Goal: Task Accomplishment & Management: Complete application form

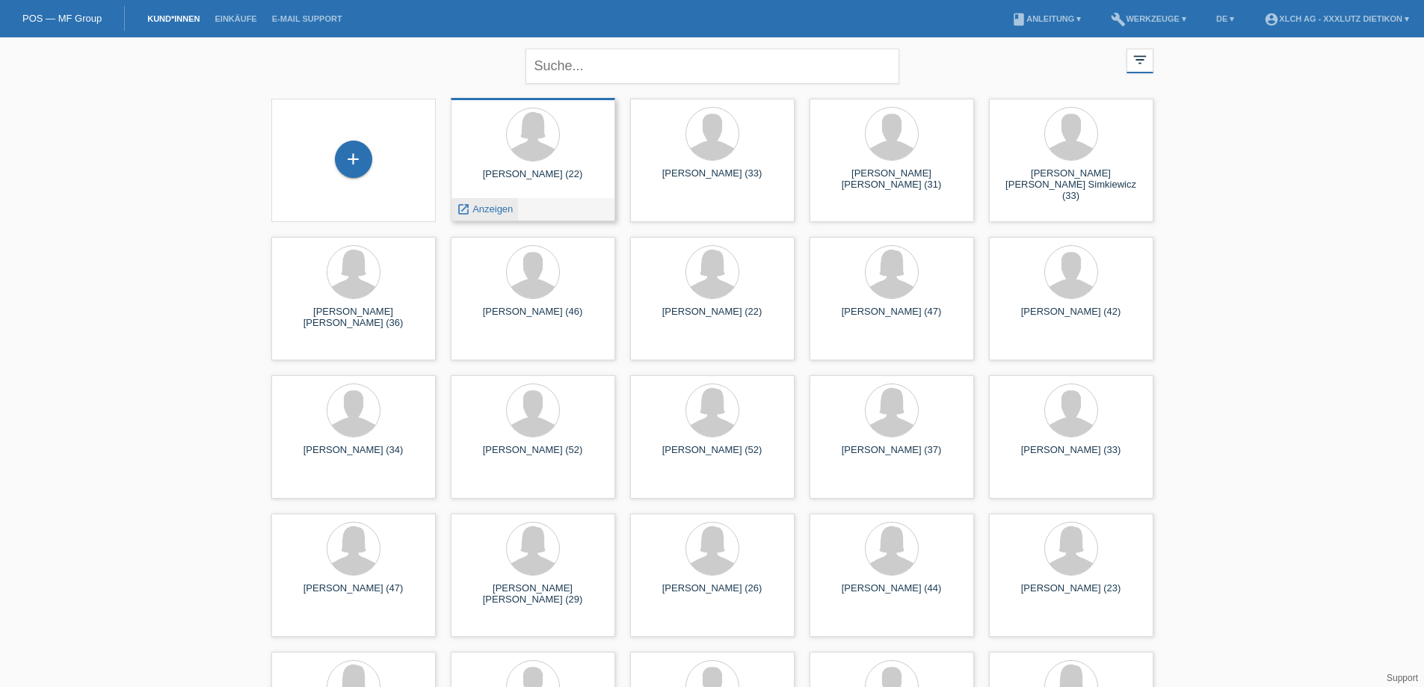
click at [492, 211] on span "Anzeigen" at bounding box center [492, 208] width 40 height 11
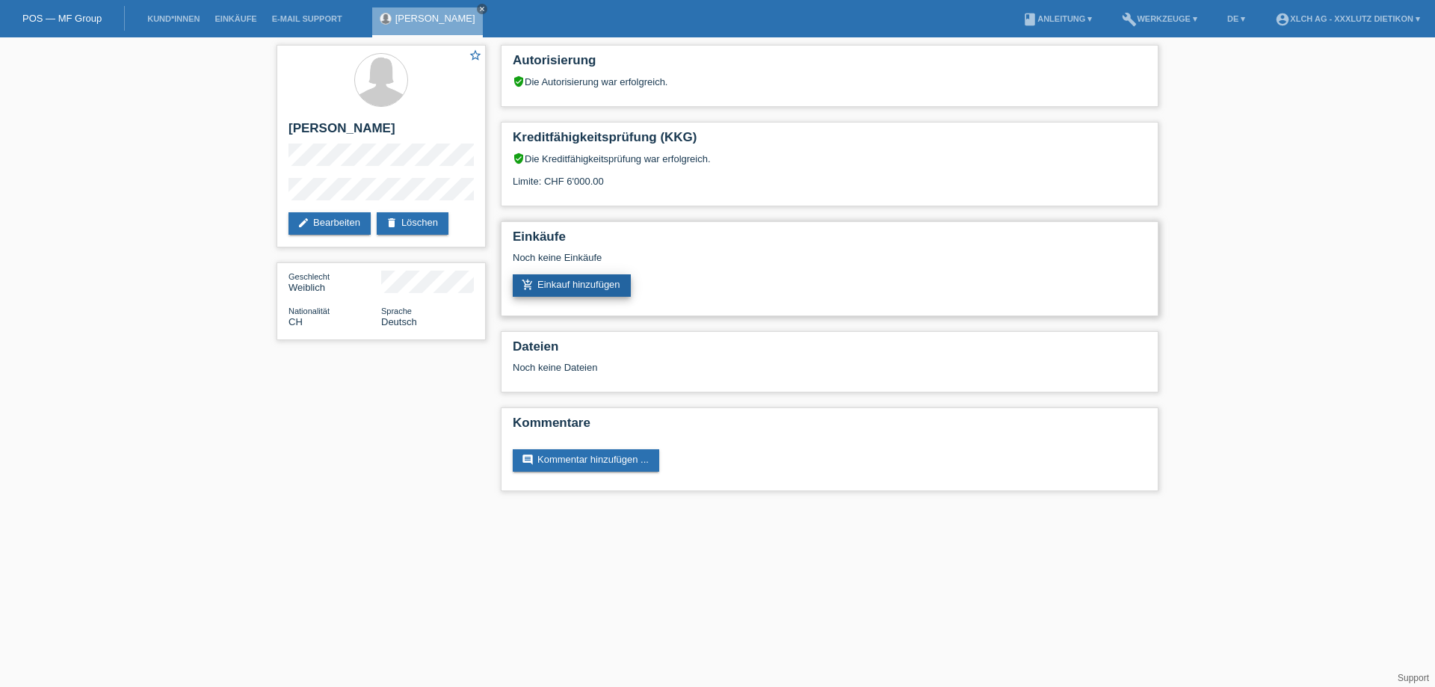
click at [556, 285] on link "add_shopping_cart Einkauf hinzufügen" at bounding box center [572, 285] width 118 height 22
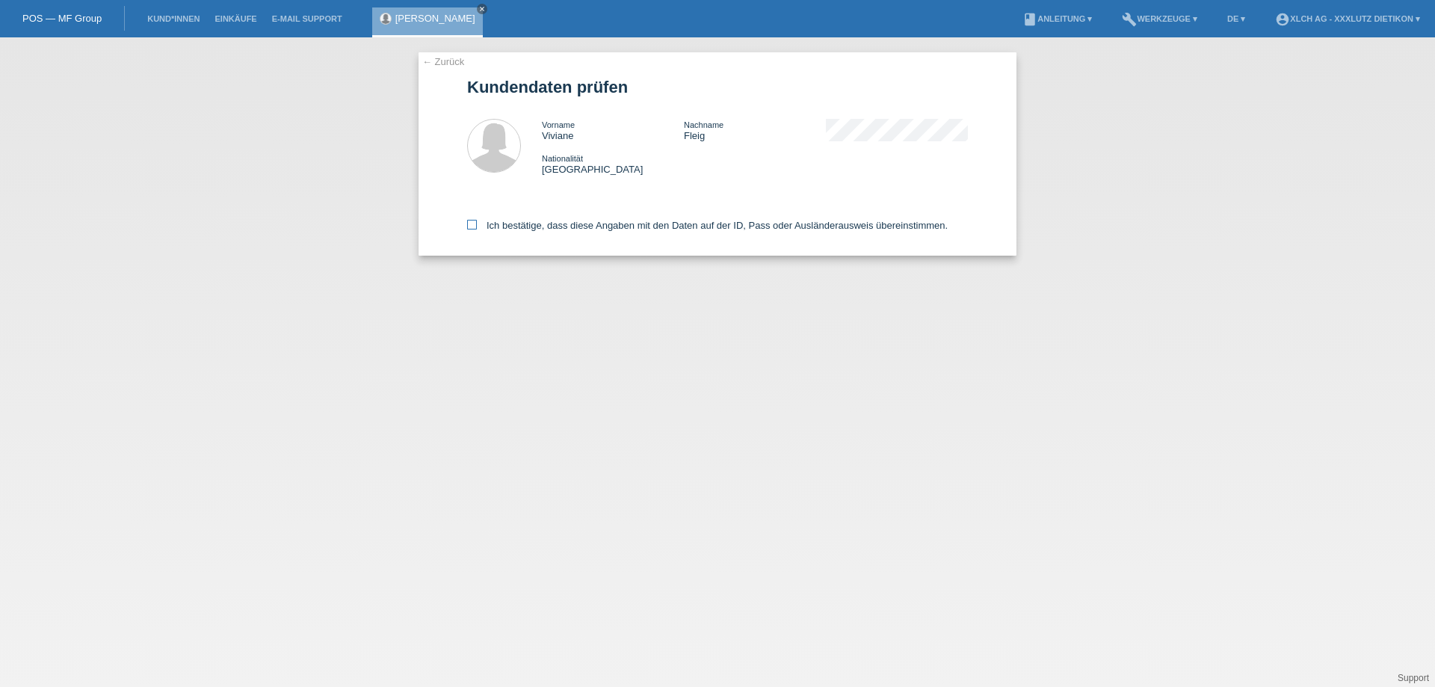
click at [471, 221] on icon at bounding box center [472, 225] width 10 height 10
click at [471, 221] on input "Ich bestätige, dass diese Angaben mit den Daten auf der ID, Pass oder Ausländer…" at bounding box center [472, 225] width 10 height 10
checkbox input "true"
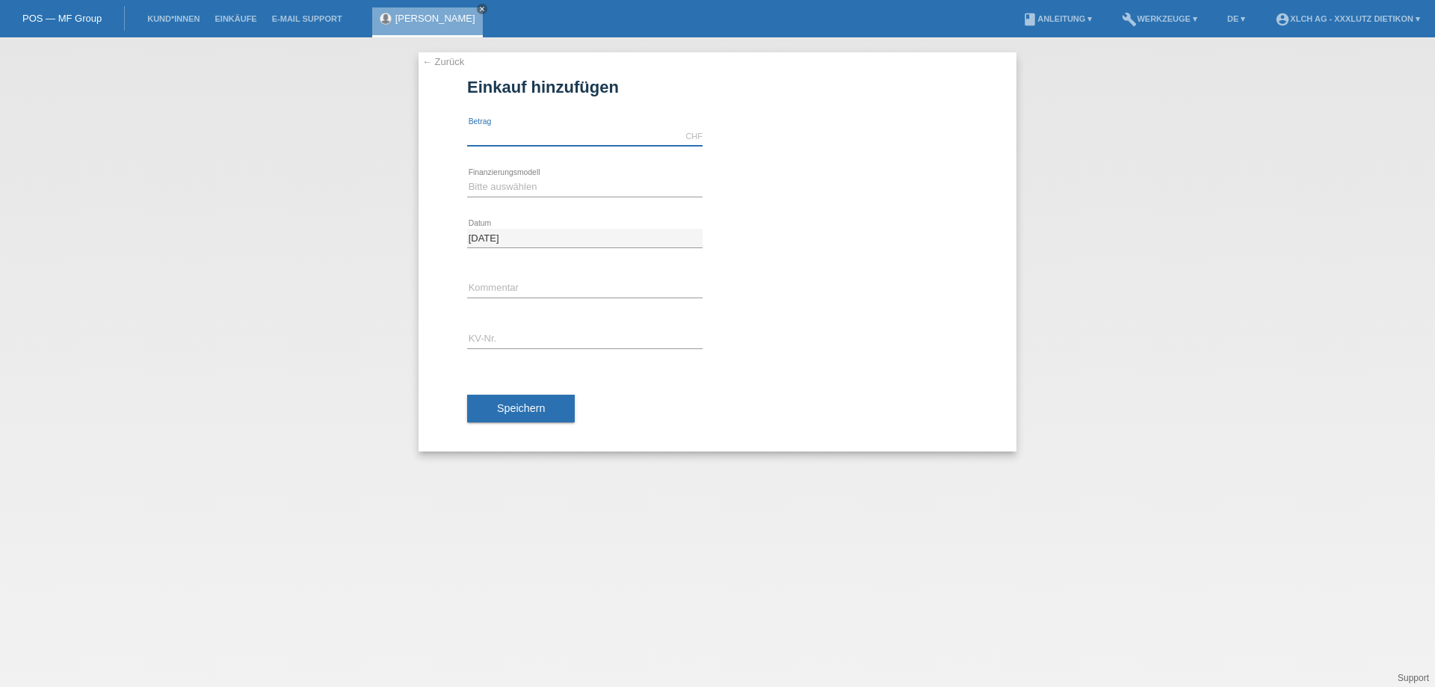
click at [498, 128] on input "text" at bounding box center [584, 136] width 235 height 19
click at [492, 131] on input "text" at bounding box center [584, 136] width 235 height 19
type input "6000.00"
click at [505, 180] on select "Bitte auswählen Kauf auf Rechnung mit Teilzahlungsoption Fixe Raten - Zinsübern…" at bounding box center [584, 187] width 235 height 18
select select "109"
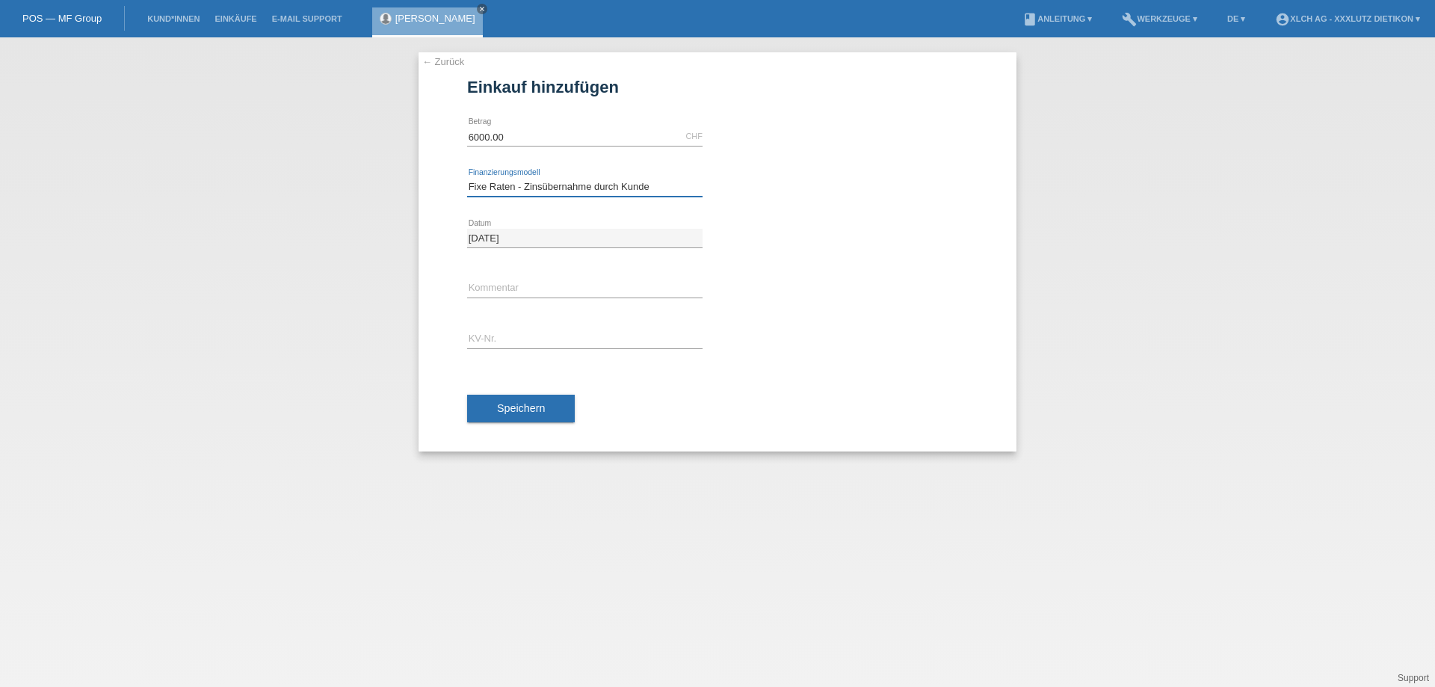
click at [467, 178] on select "Bitte auswählen Kauf auf Rechnung mit Teilzahlungsoption Fixe Raten - Zinsübern…" at bounding box center [584, 187] width 235 height 18
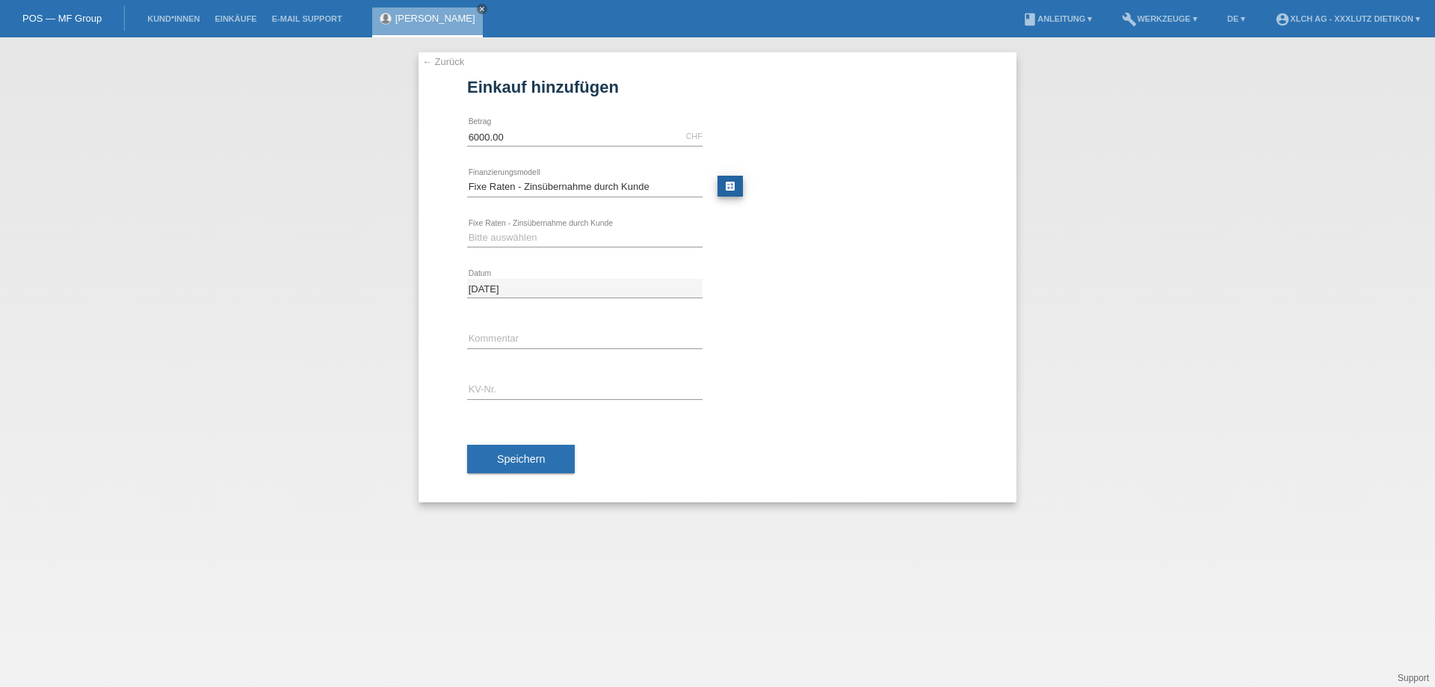
click at [726, 191] on link "calculate" at bounding box center [729, 186] width 25 height 21
type input "6000.00"
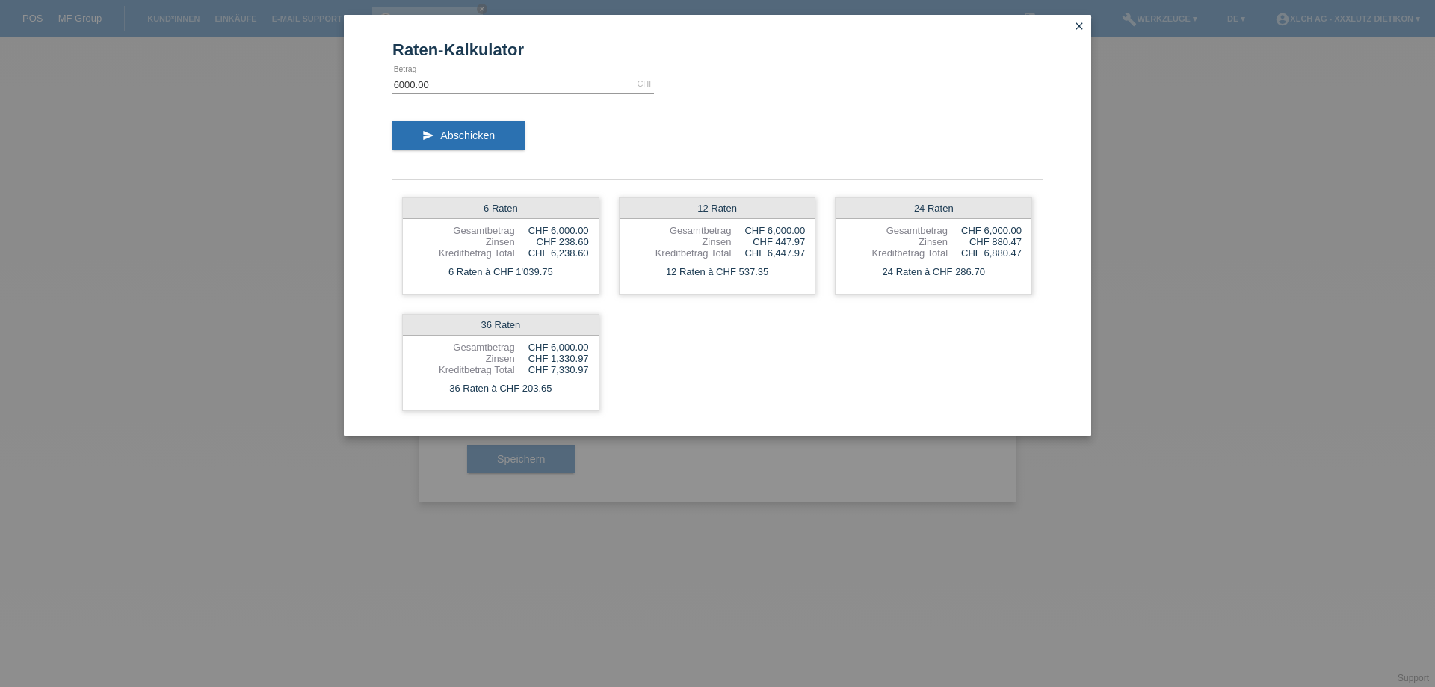
click at [1076, 24] on icon "close" at bounding box center [1079, 26] width 12 height 12
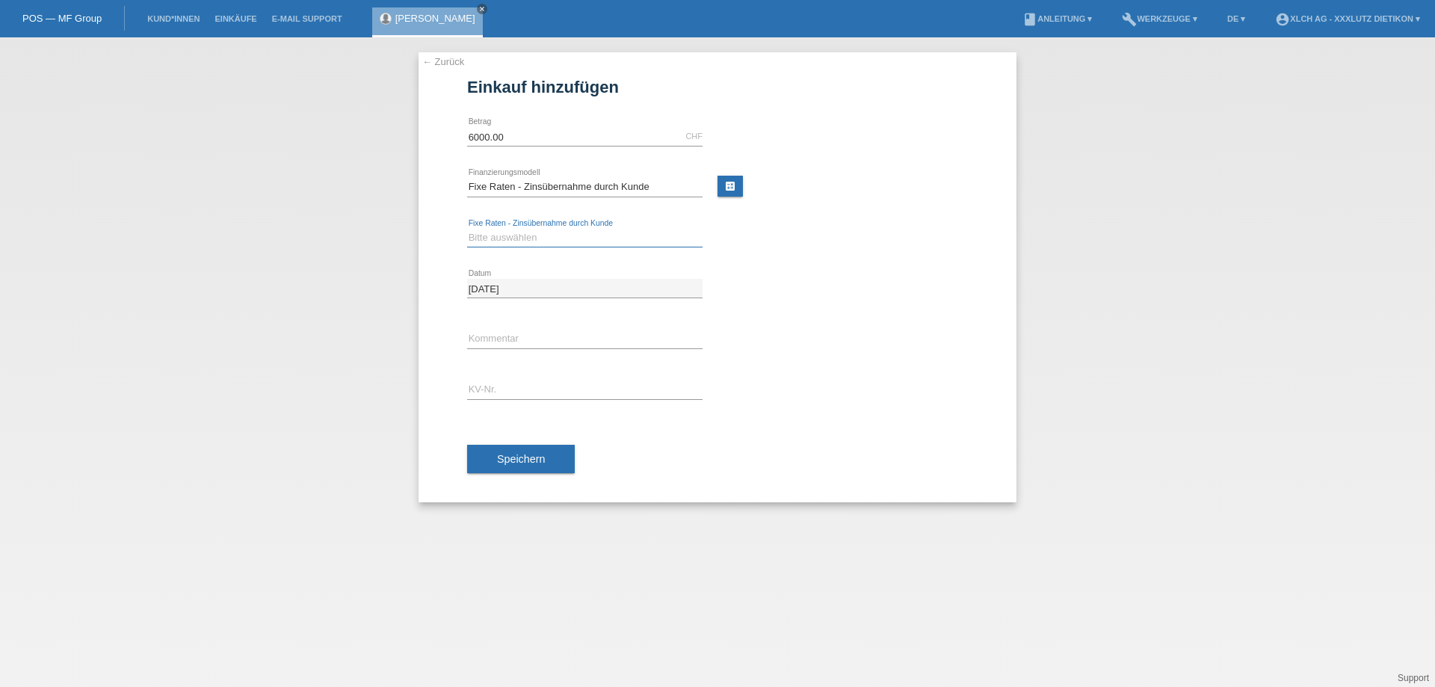
click at [473, 238] on select "Bitte auswählen 6 Raten 12 Raten 24 Raten 36 Raten" at bounding box center [584, 238] width 235 height 18
select select "315"
click at [467, 229] on select "Bitte auswählen 6 Raten 12 Raten 24 Raten 36 Raten" at bounding box center [584, 238] width 235 height 18
click at [505, 339] on input "text" at bounding box center [584, 339] width 235 height 19
type input "2KK3"
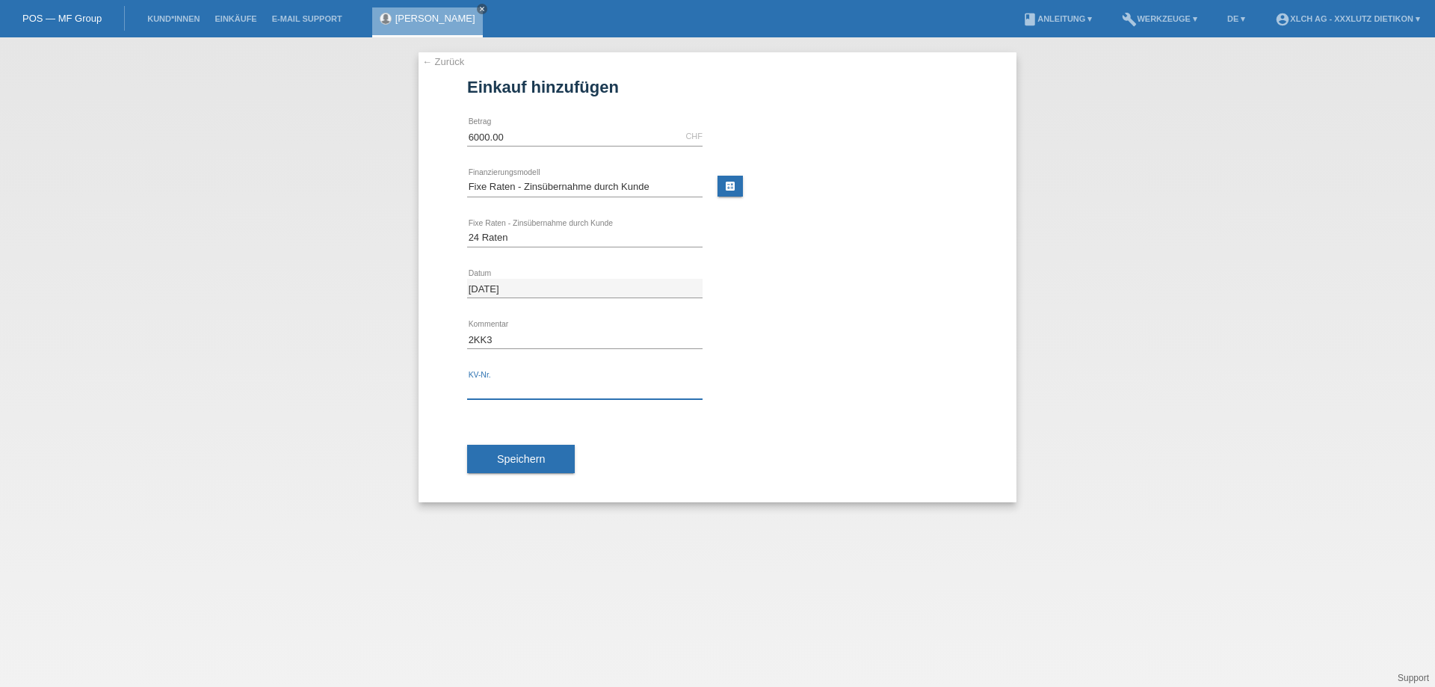
click at [534, 392] on input "text" at bounding box center [584, 389] width 235 height 19
type input "1PP3PF & 1PP3QH"
click at [542, 453] on span "Speichern" at bounding box center [521, 459] width 48 height 12
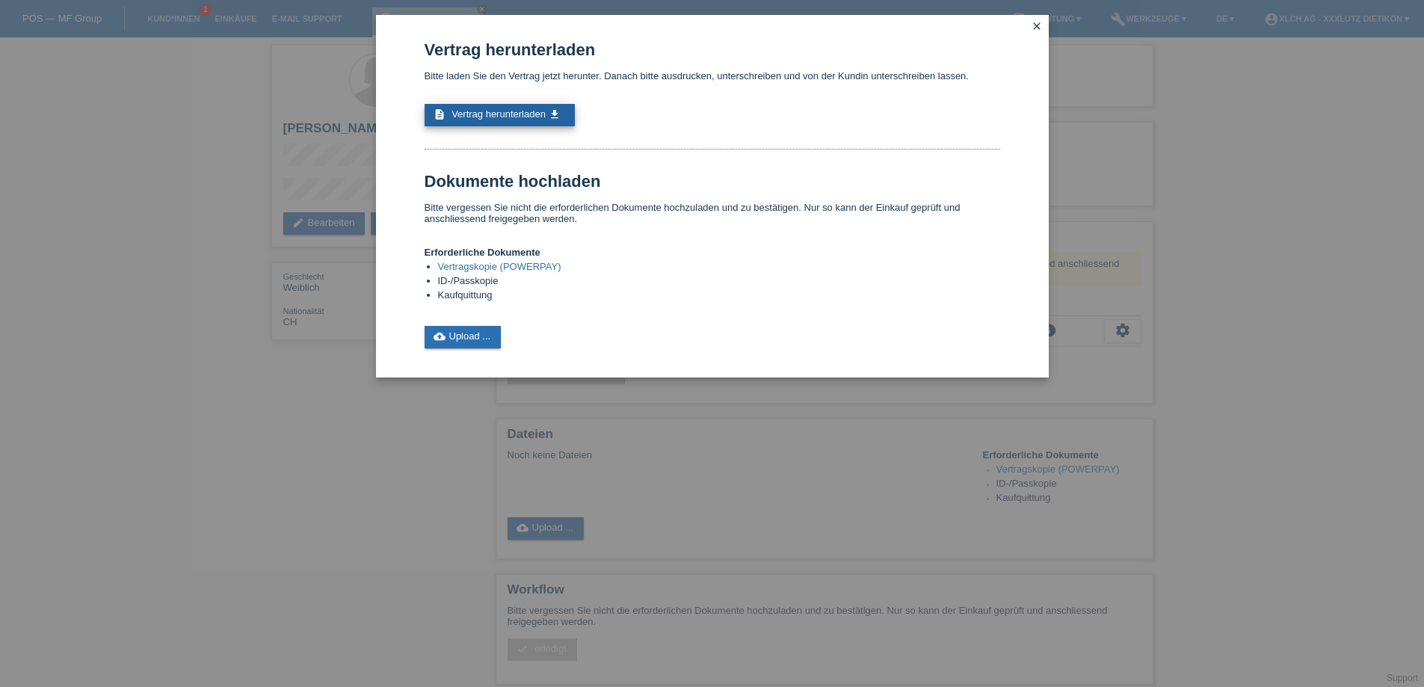
click at [519, 117] on span "Vertrag herunterladen" at bounding box center [498, 113] width 94 height 11
click at [515, 116] on span "Vertrag herunterladen" at bounding box center [498, 113] width 94 height 11
click at [476, 328] on link "cloud_upload Upload ..." at bounding box center [462, 337] width 77 height 22
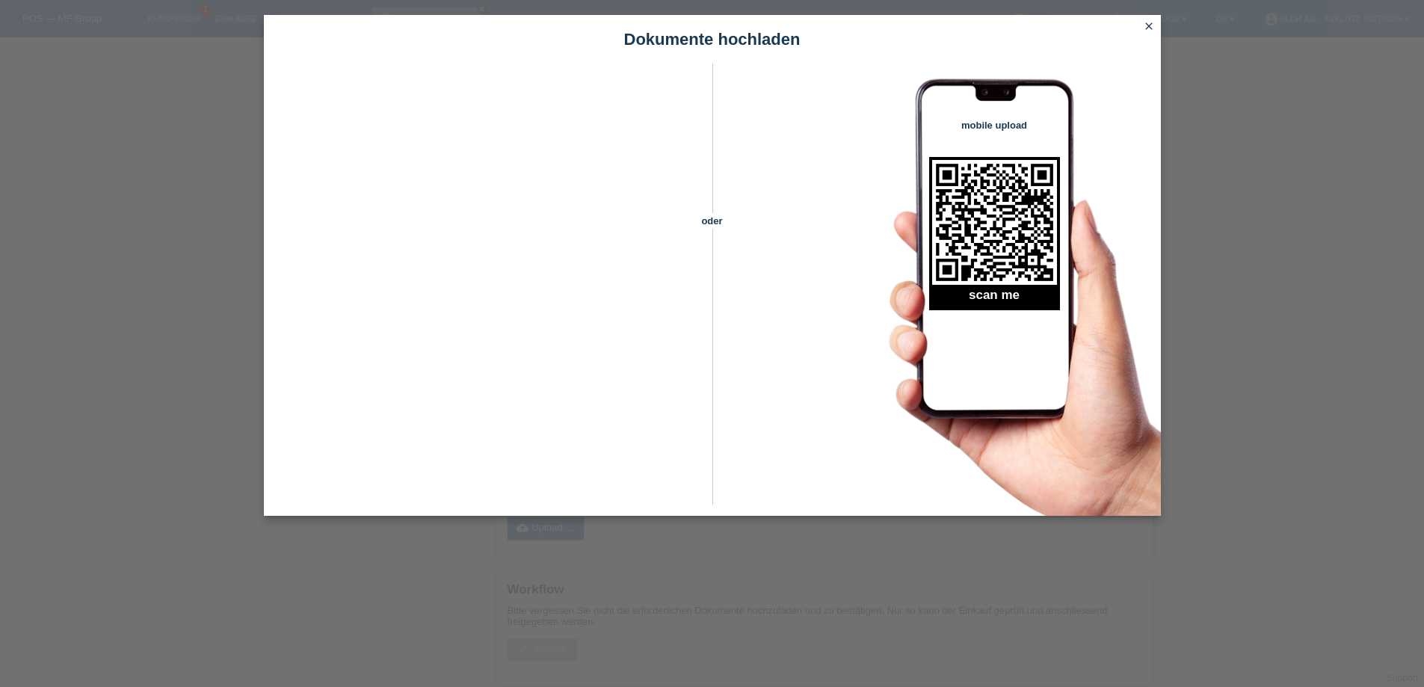
click at [1149, 25] on icon "close" at bounding box center [1149, 26] width 12 height 12
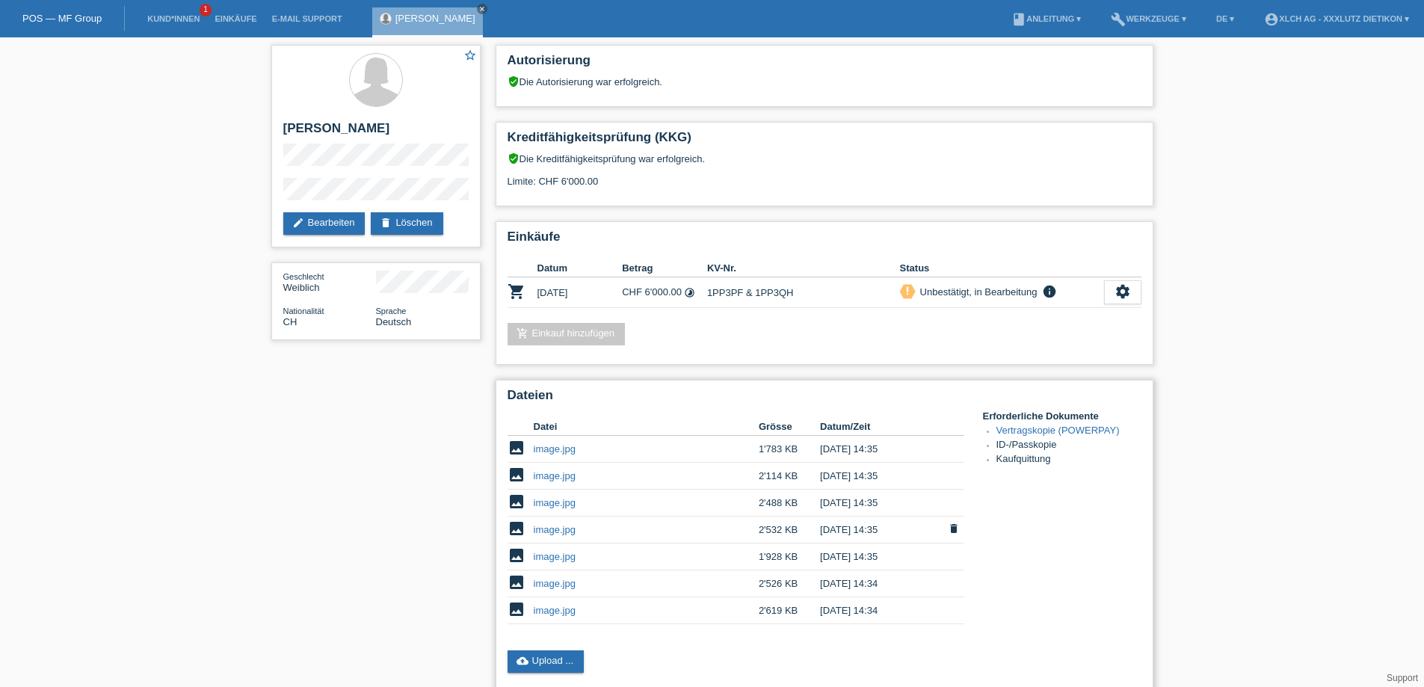
scroll to position [268, 0]
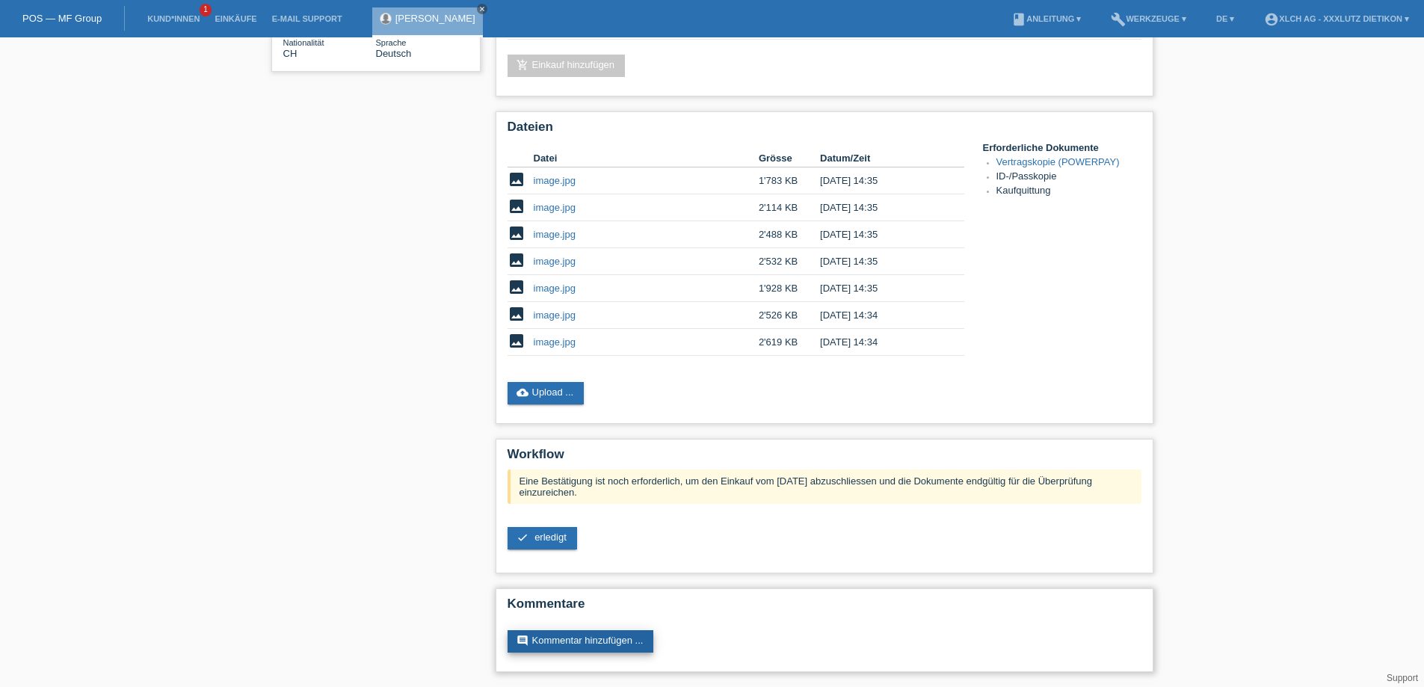
click at [608, 634] on link "comment Kommentar hinzufügen ..." at bounding box center [580, 641] width 146 height 22
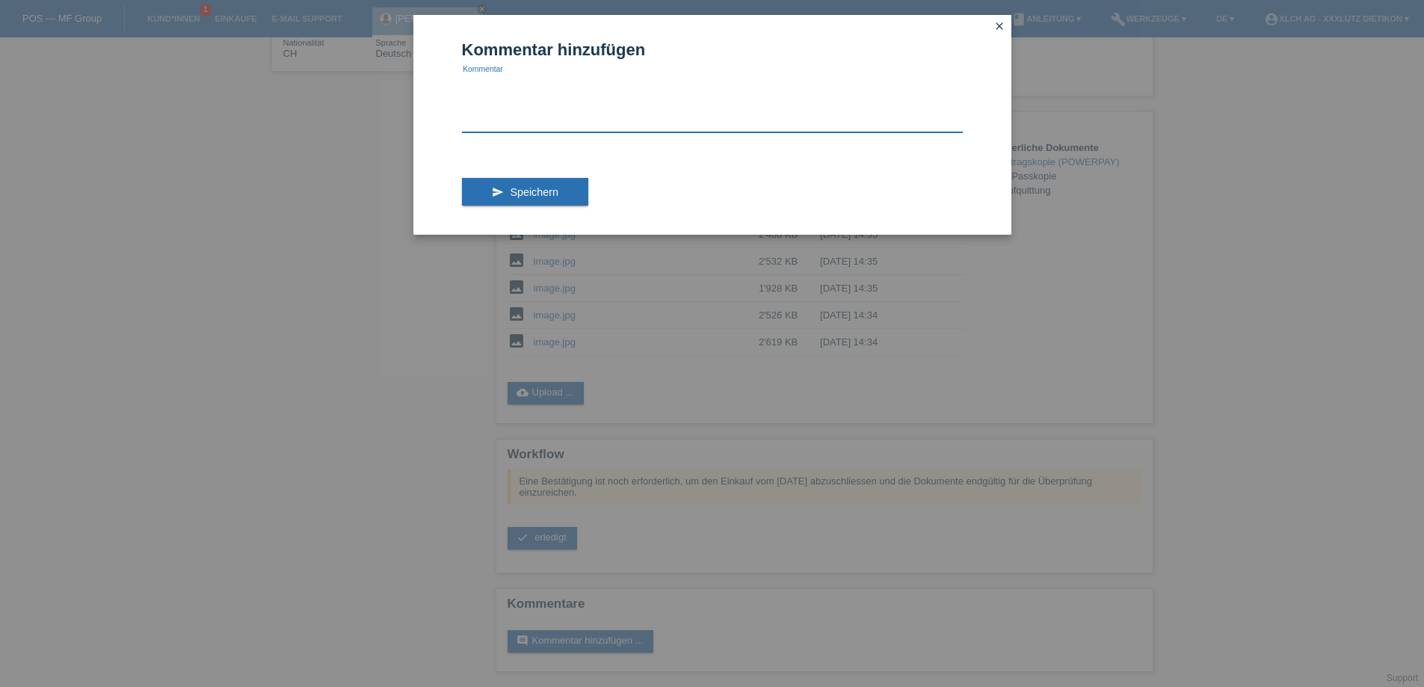
click at [515, 97] on textarea at bounding box center [712, 104] width 501 height 58
type textarea "K"
type textarea "Neue Adresse: Eggstrasse 39 4402 Frankendorf"
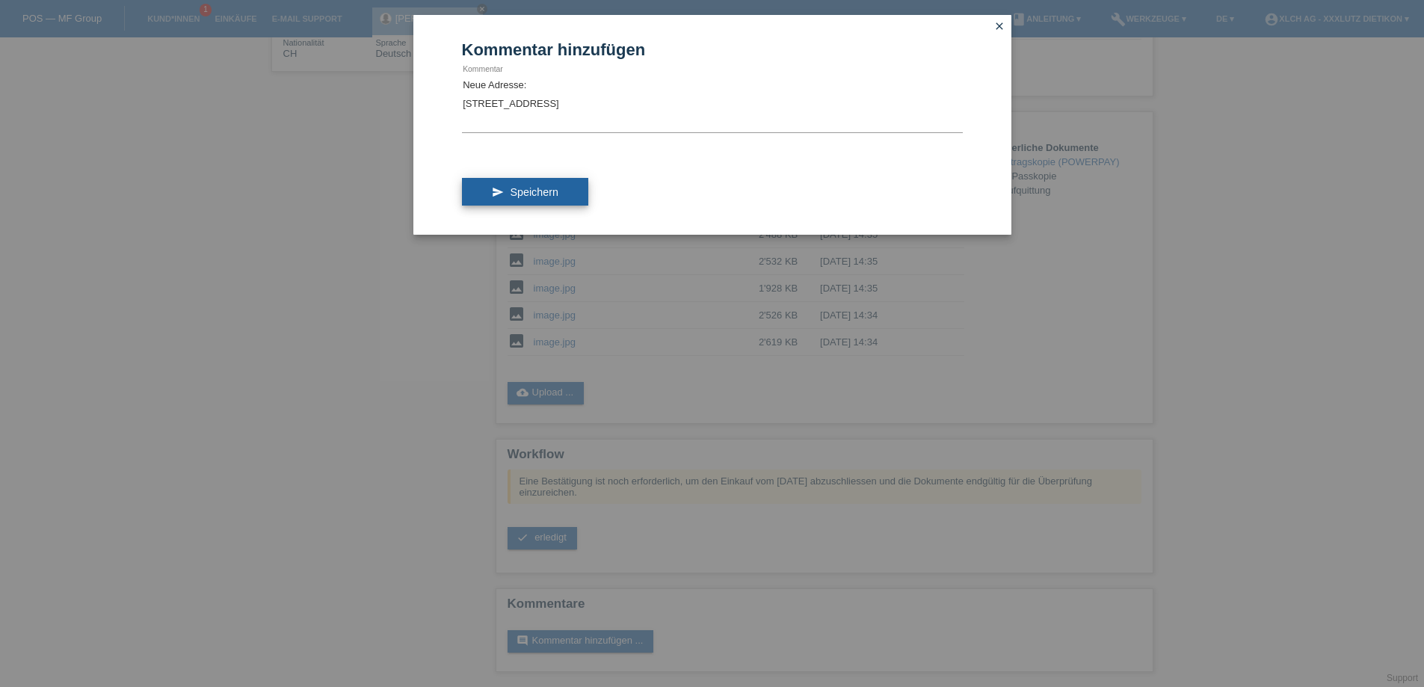
click at [535, 199] on button "send Speichern" at bounding box center [525, 192] width 126 height 28
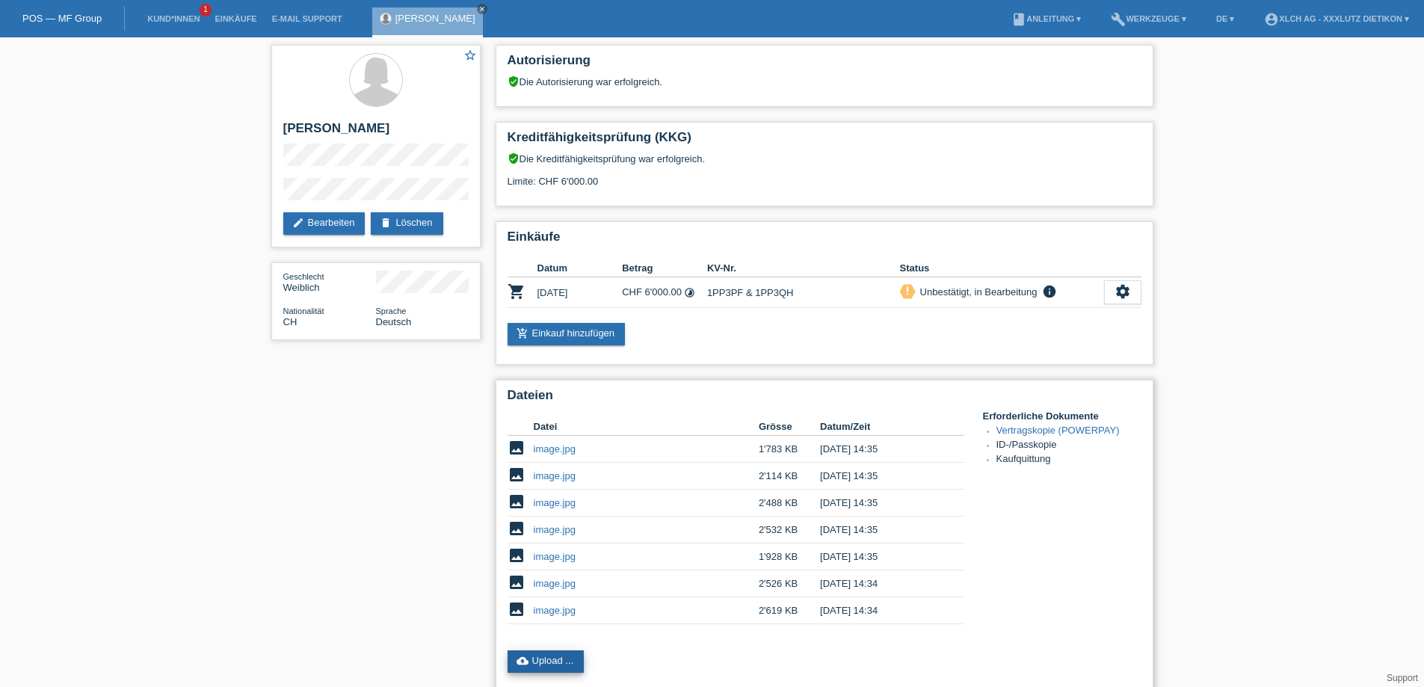
click at [557, 656] on link "cloud_upload Upload ..." at bounding box center [545, 661] width 77 height 22
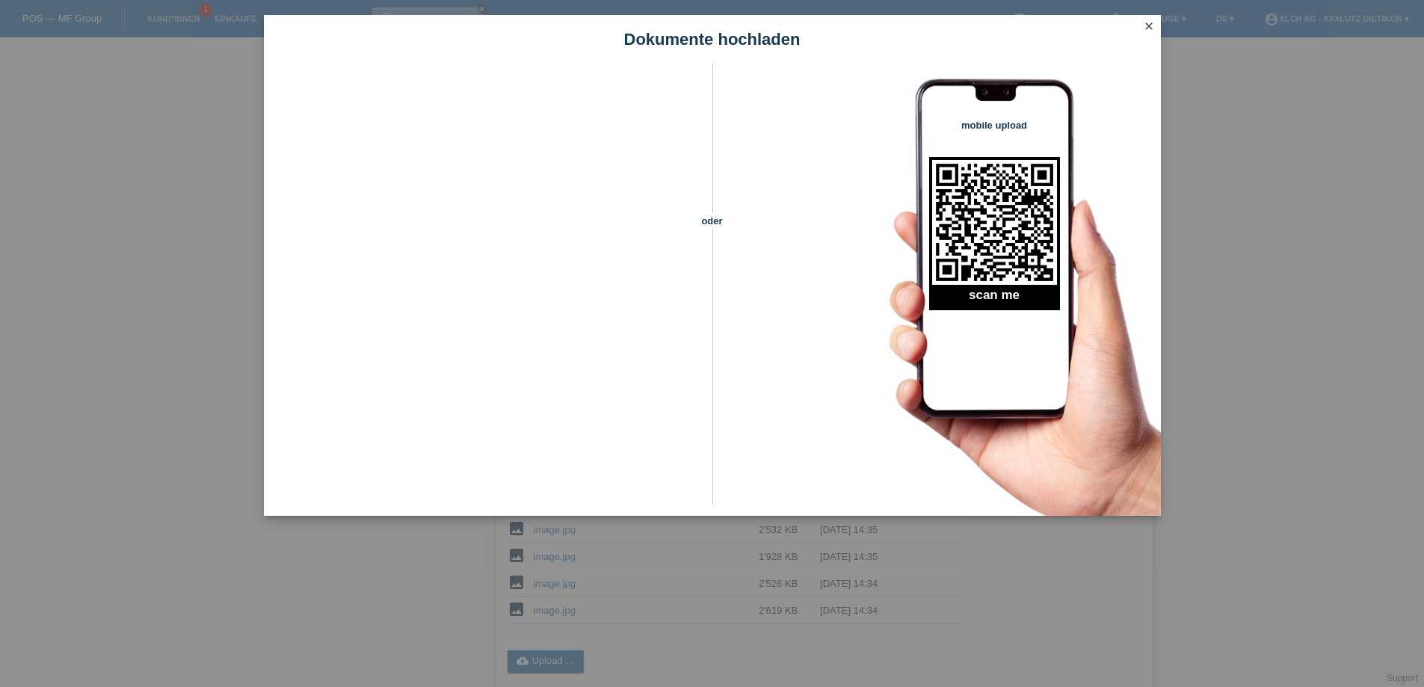
click at [1149, 21] on icon "close" at bounding box center [1149, 26] width 12 height 12
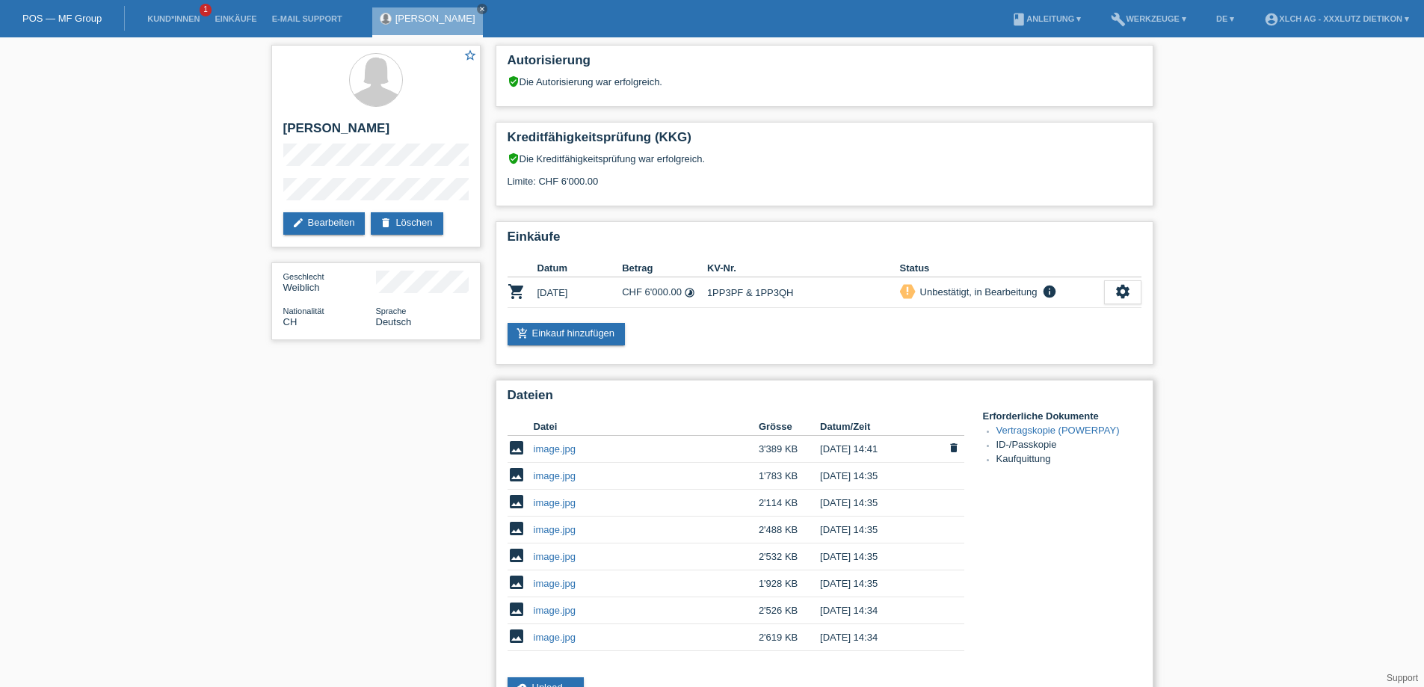
click at [554, 445] on link "image.jpg" at bounding box center [555, 448] width 42 height 11
click at [548, 638] on link "image.jpg" at bounding box center [555, 636] width 42 height 11
click at [555, 605] on link "image.jpg" at bounding box center [555, 610] width 42 height 11
click at [553, 588] on link "image.jpg" at bounding box center [555, 583] width 42 height 11
click at [557, 557] on link "image.jpg" at bounding box center [555, 556] width 42 height 11
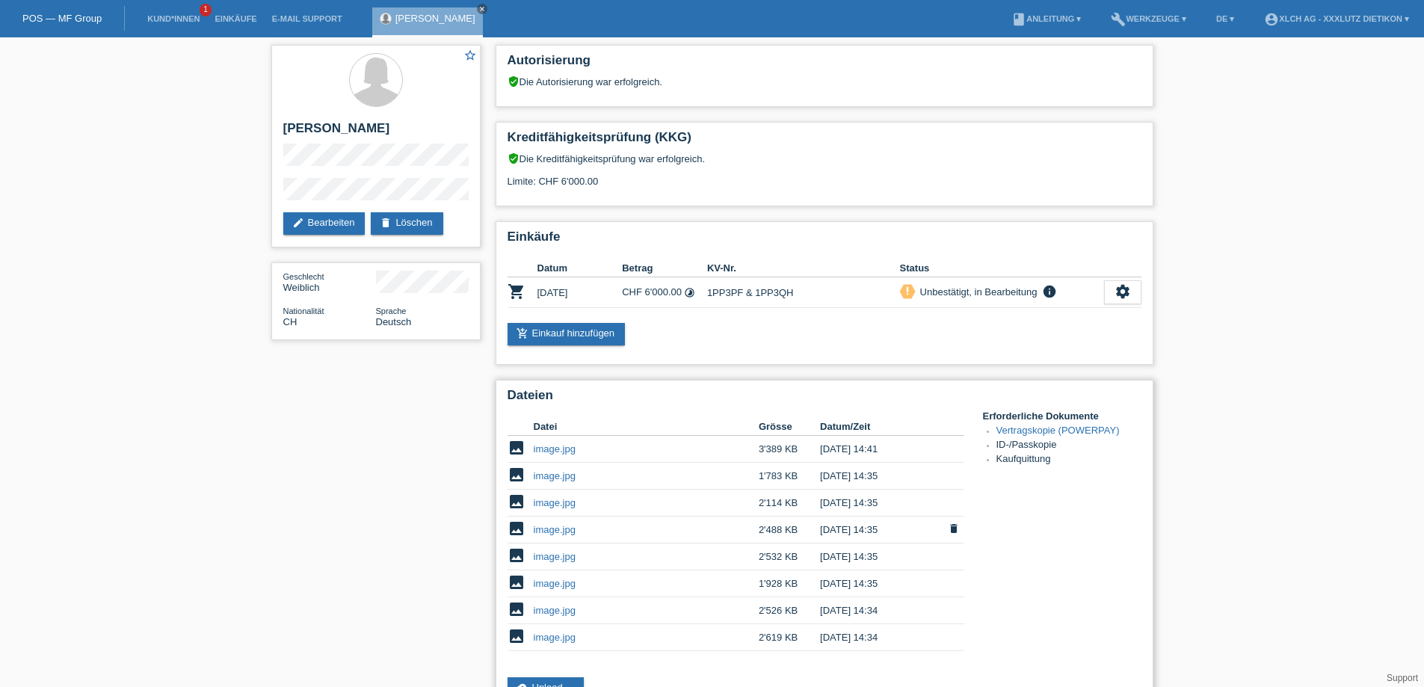
click at [543, 528] on link "image.jpg" at bounding box center [555, 529] width 42 height 11
click at [562, 498] on link "image.jpg" at bounding box center [555, 502] width 42 height 11
click at [553, 478] on link "image.jpg" at bounding box center [555, 475] width 42 height 11
click at [538, 445] on link "image.jpg" at bounding box center [555, 448] width 42 height 11
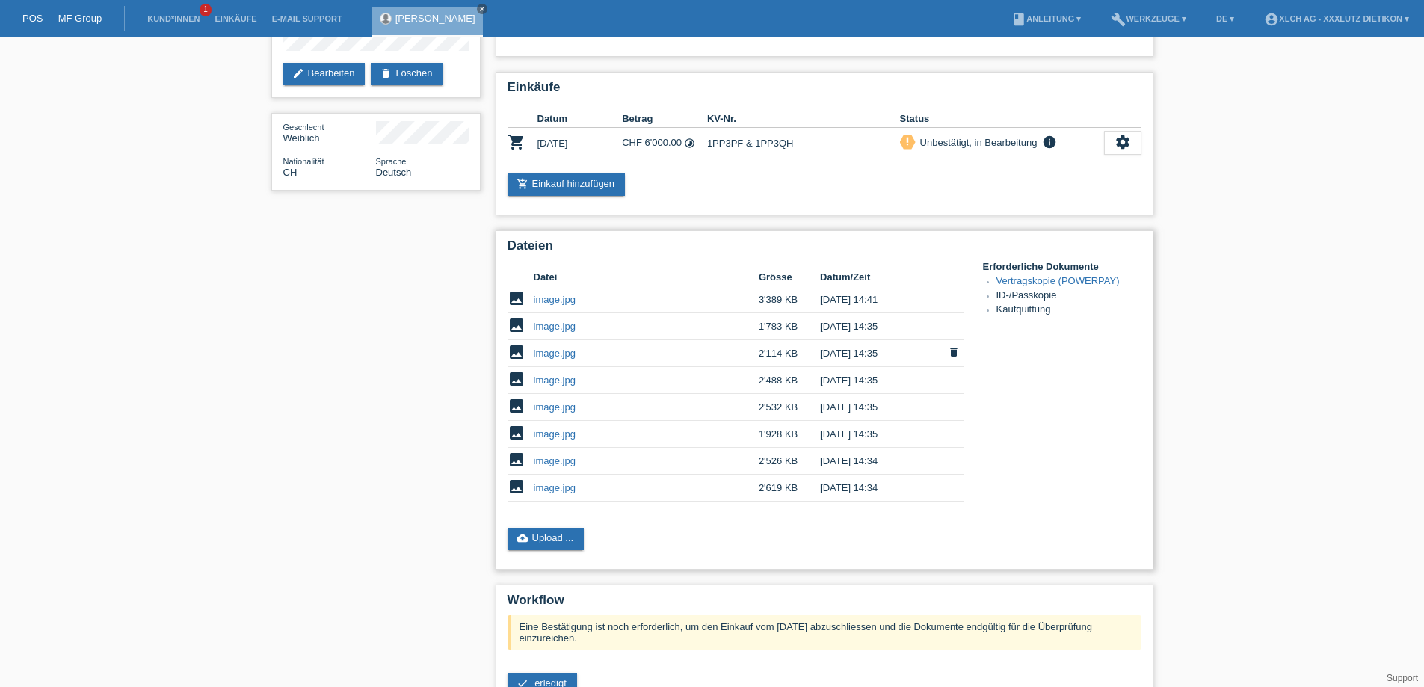
scroll to position [367, 0]
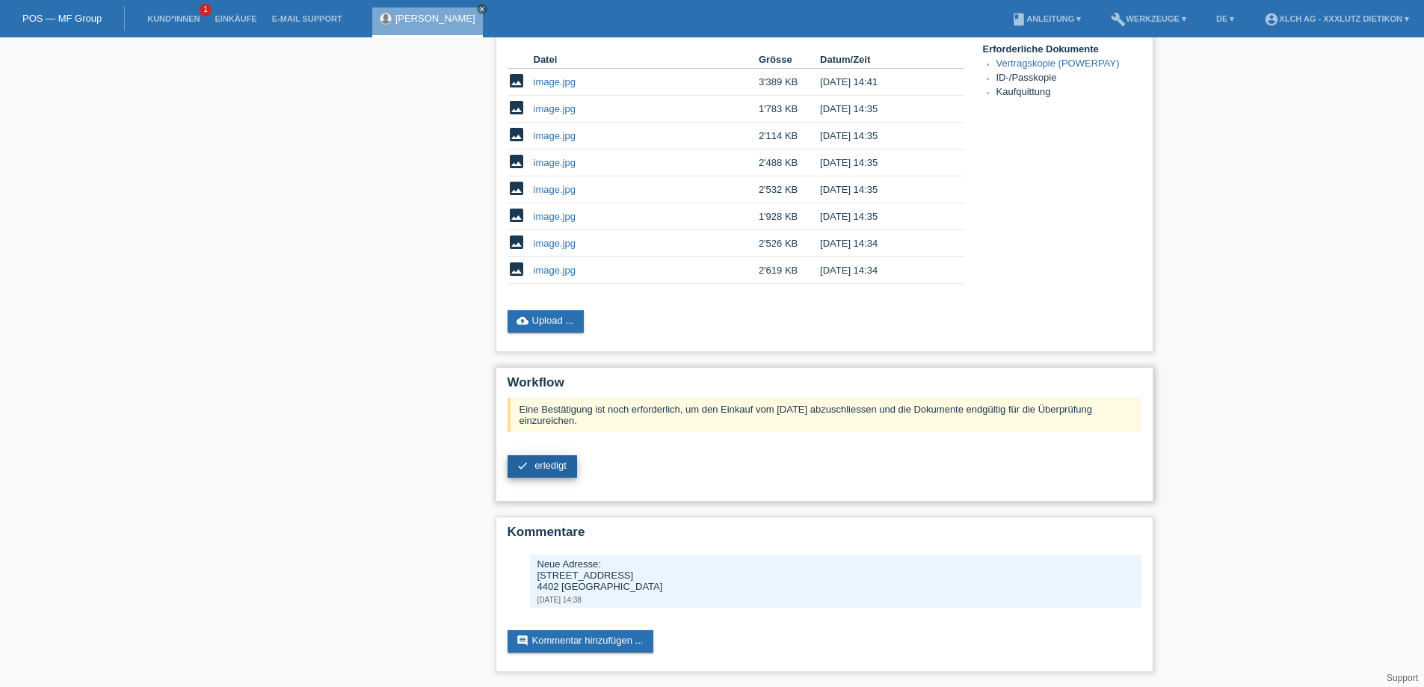
click at [541, 466] on span "erledigt" at bounding box center [550, 465] width 32 height 11
